Goal: Task Accomplishment & Management: Use online tool/utility

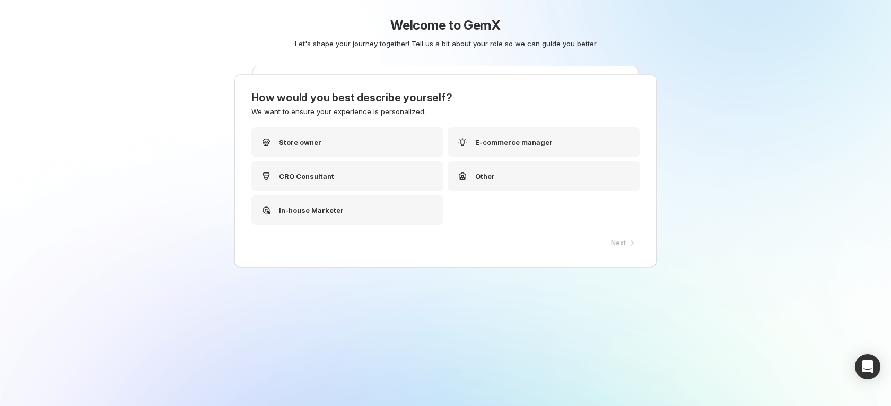
click at [778, 186] on div "Welcome to GemX Let's shape your journey together! Tell us a bit about your rol…" at bounding box center [445, 203] width 891 height 406
click at [356, 155] on div "Store owner" at bounding box center [347, 142] width 192 height 30
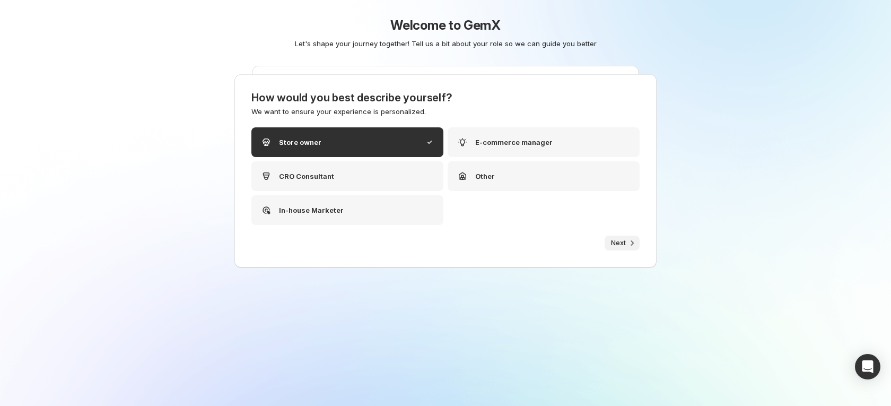
click at [624, 241] on span "Next" at bounding box center [618, 243] width 15 height 8
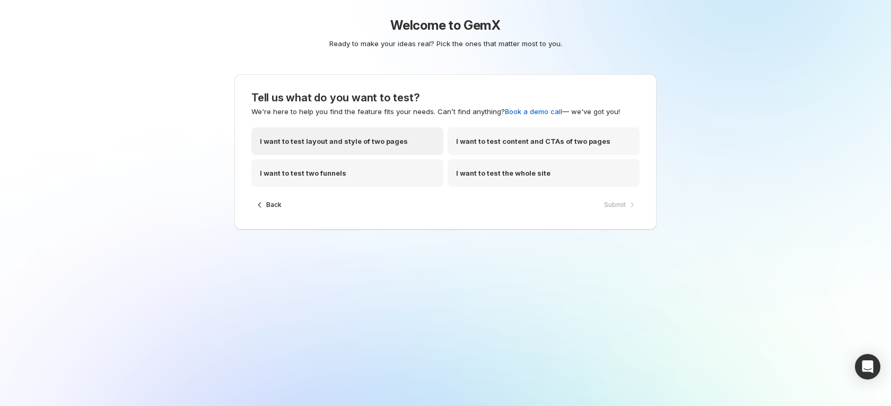
click at [352, 143] on p "I want to test layout and style of two pages" at bounding box center [334, 141] width 148 height 11
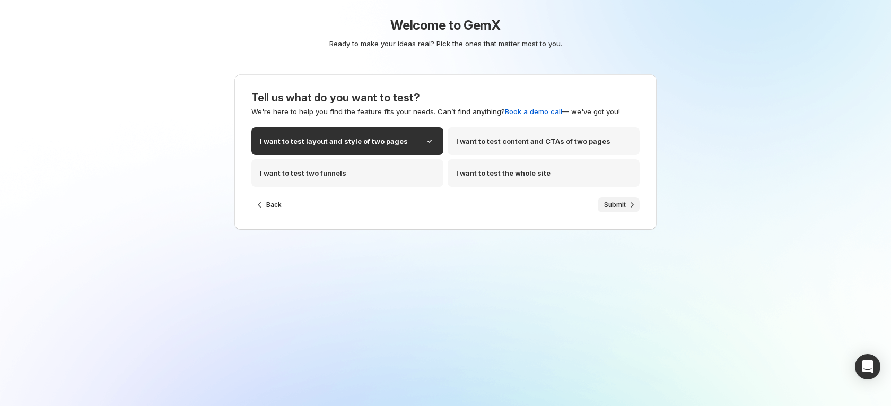
click at [619, 205] on span "Submit" at bounding box center [615, 205] width 22 height 8
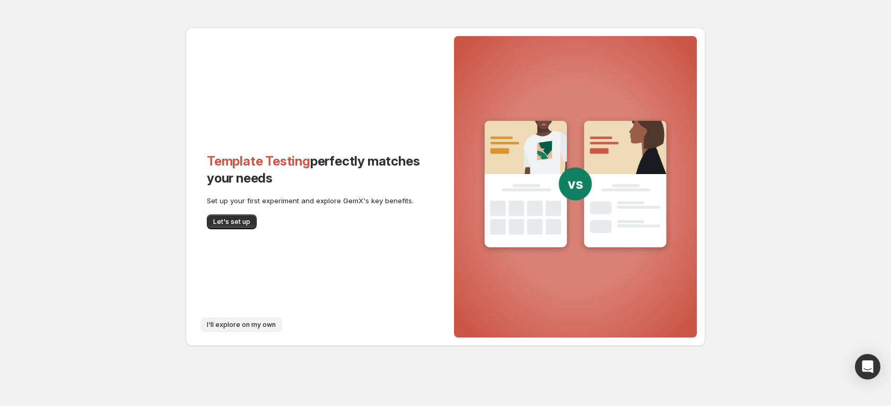
click at [256, 319] on button "I'll explore on my own" at bounding box center [242, 324] width 82 height 15
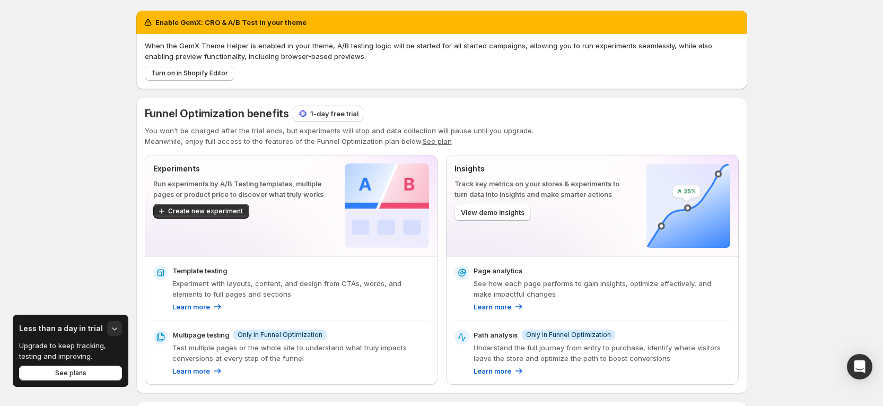
click at [334, 114] on p "1-day free trial" at bounding box center [334, 113] width 48 height 11
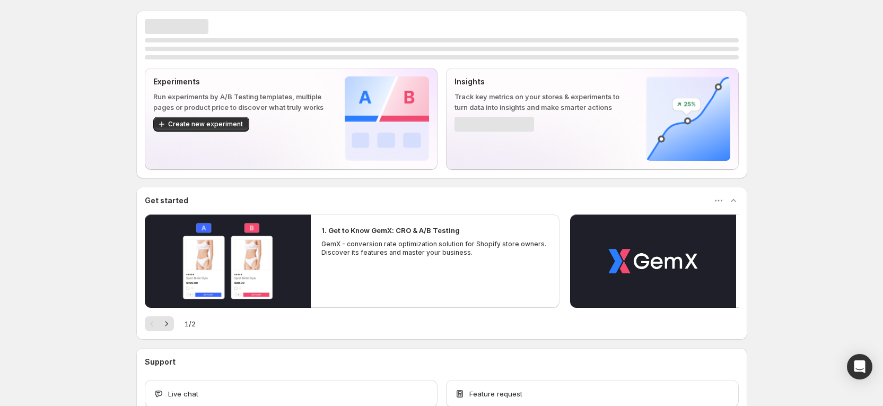
scroll to position [67, 0]
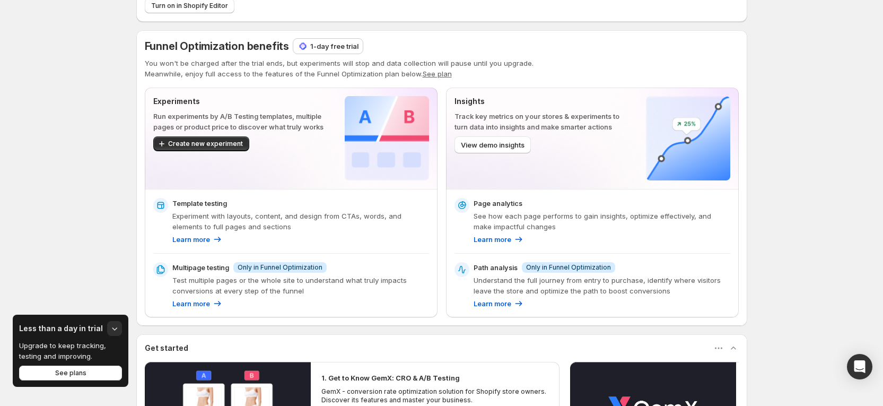
click at [329, 51] on p "1-day free trial" at bounding box center [334, 46] width 48 height 11
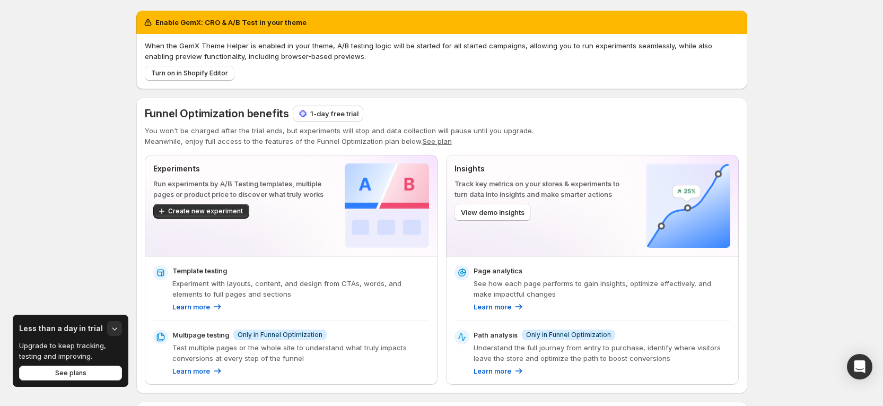
click at [336, 114] on p "1-day free trial" at bounding box center [334, 113] width 48 height 11
click at [321, 111] on p "1-day free trial" at bounding box center [334, 113] width 48 height 11
click at [318, 118] on p "1-day free trial" at bounding box center [334, 113] width 48 height 11
click at [331, 115] on p "1-day free trial" at bounding box center [334, 113] width 48 height 11
click at [325, 112] on p "1-day free trial" at bounding box center [334, 113] width 48 height 11
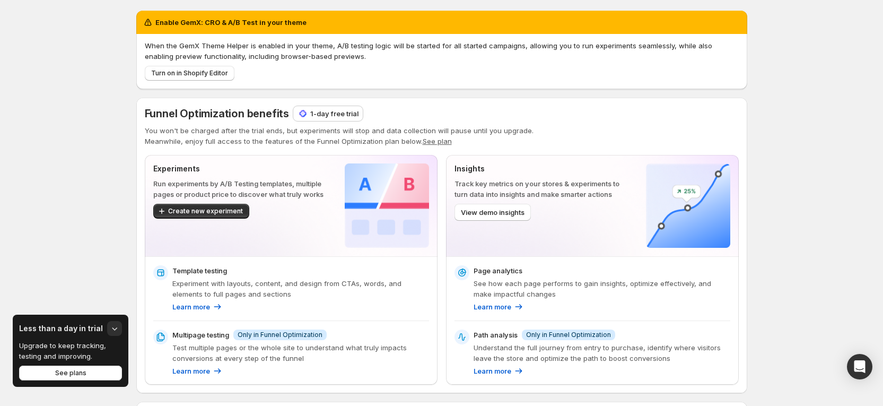
click at [331, 109] on p "1-day free trial" at bounding box center [334, 113] width 48 height 11
click at [338, 111] on p "1-day free trial" at bounding box center [334, 113] width 48 height 11
click at [331, 115] on p "1-day free trial" at bounding box center [334, 113] width 48 height 11
